Goal: Transaction & Acquisition: Purchase product/service

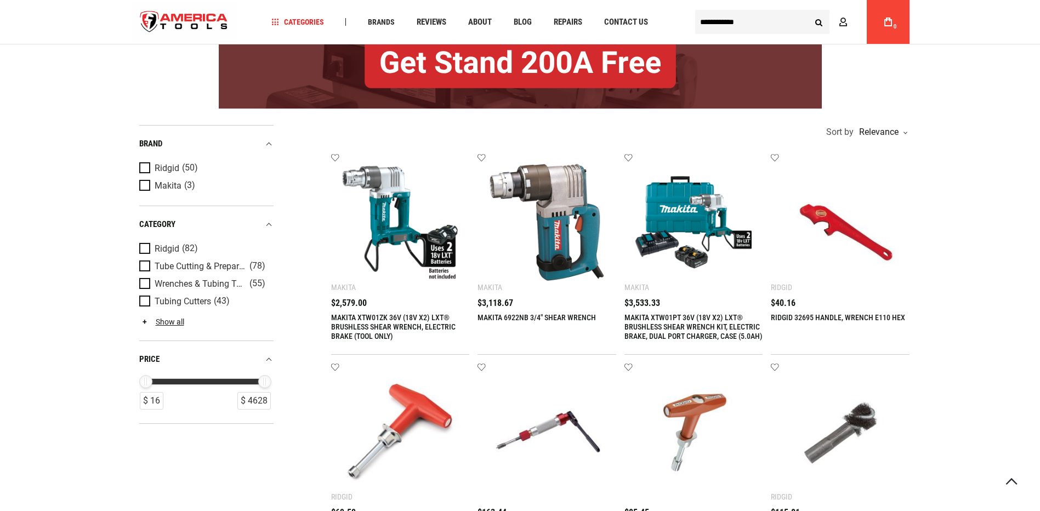
click at [266, 144] on div "Brand" at bounding box center [206, 143] width 134 height 15
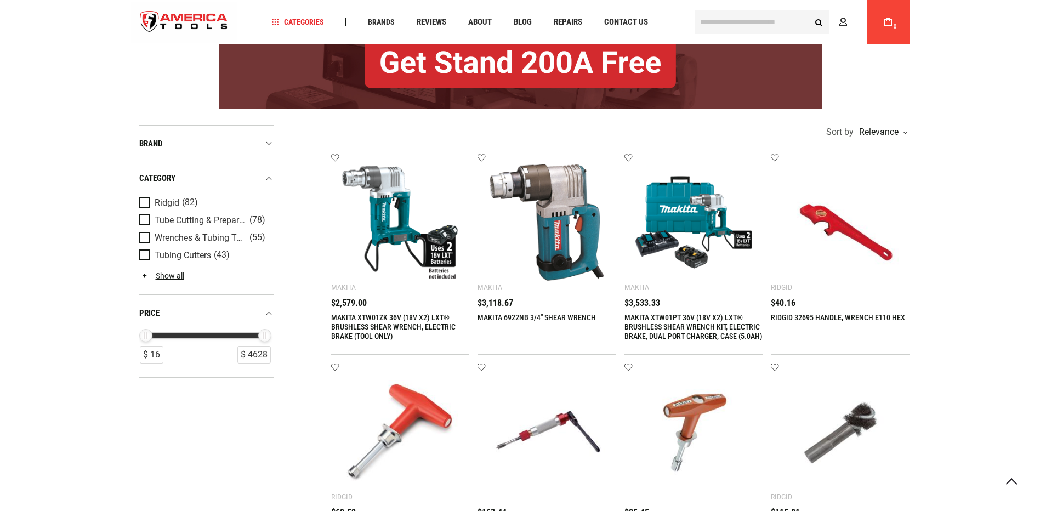
click at [266, 173] on div "category" at bounding box center [206, 178] width 134 height 15
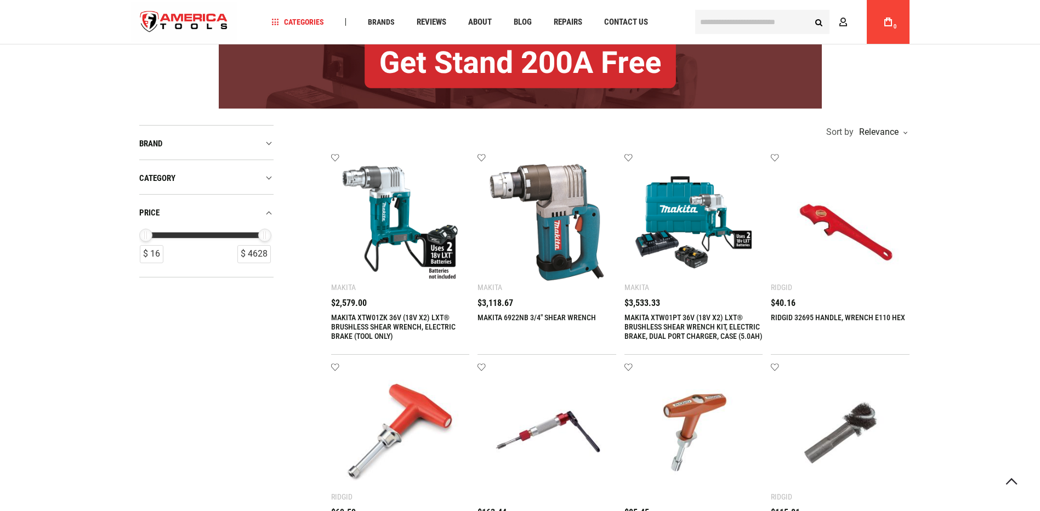
click at [271, 207] on div "price" at bounding box center [206, 213] width 134 height 15
